Goal: Check status: Check status

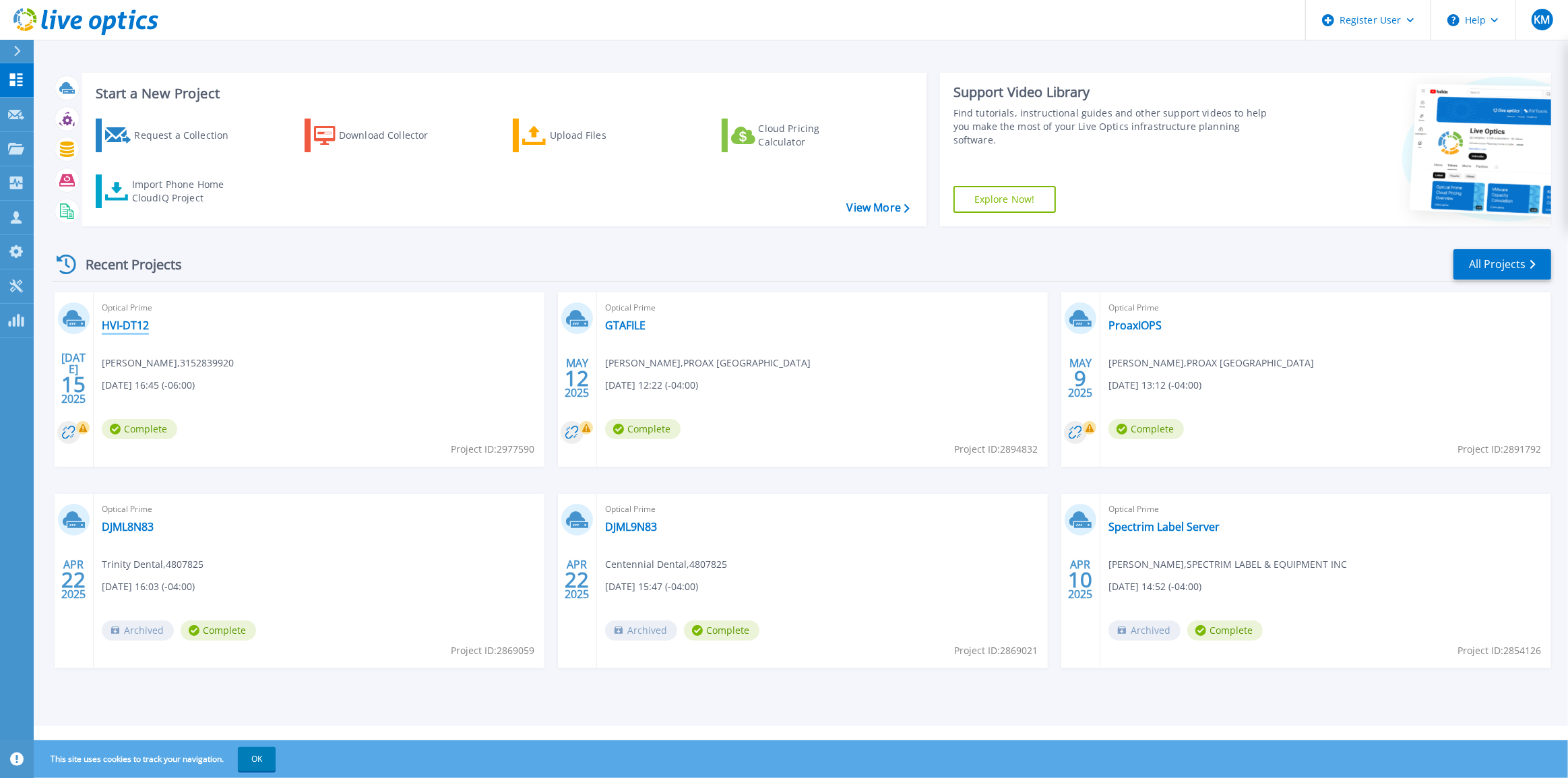
click at [132, 330] on link "HVI-DT12" at bounding box center [125, 325] width 48 height 14
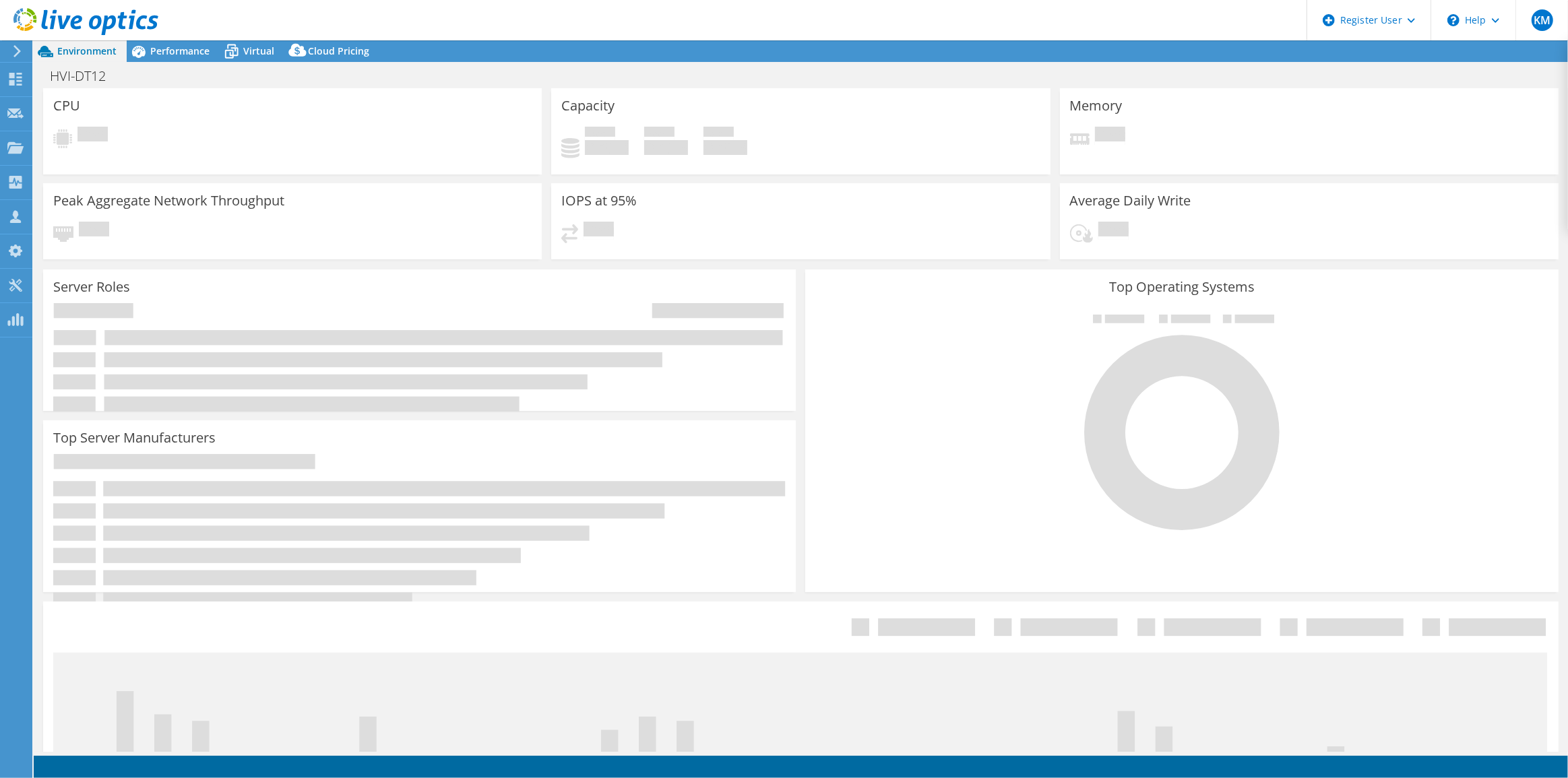
select select "USD"
